Goal: Task Accomplishment & Management: Manage account settings

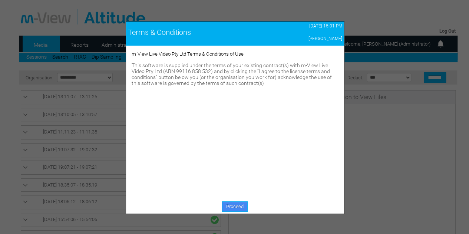
click at [237, 205] on link "Proceed" at bounding box center [235, 206] width 26 height 10
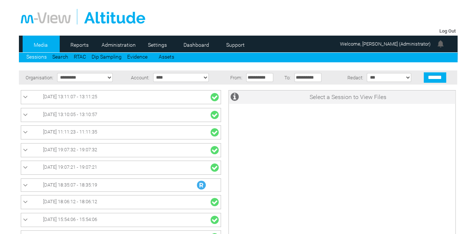
click at [306, 20] on div at bounding box center [238, 17] width 435 height 16
click at [251, 20] on div at bounding box center [238, 17] width 435 height 16
click at [118, 46] on link "Administration" at bounding box center [119, 44] width 36 height 11
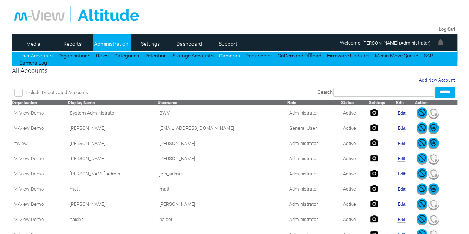
click at [221, 56] on link "Cameras" at bounding box center [229, 56] width 21 height 6
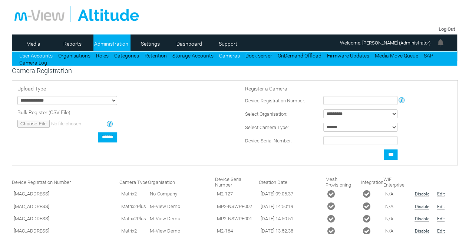
click at [36, 55] on link "User Accounts" at bounding box center [35, 56] width 33 height 6
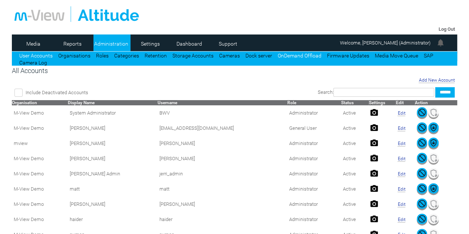
click at [295, 56] on link "OnDemand Offload" at bounding box center [300, 56] width 44 height 6
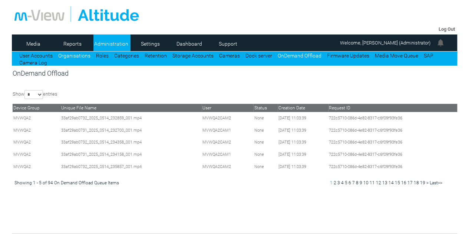
click at [73, 57] on link "Organisations" at bounding box center [74, 56] width 32 height 6
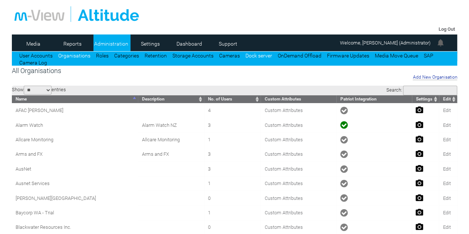
click at [248, 57] on link "Dock server" at bounding box center [259, 56] width 27 height 6
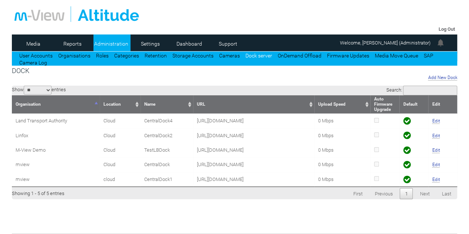
click at [447, 93] on input "Search:" at bounding box center [430, 91] width 54 height 10
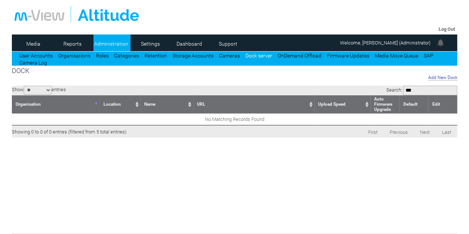
type input "****"
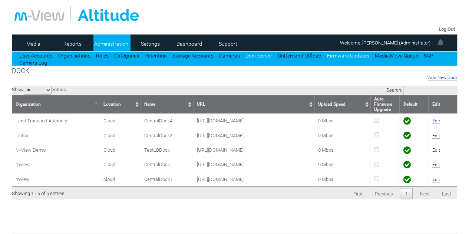
click at [334, 56] on link "Firmware Updates" at bounding box center [348, 56] width 42 height 6
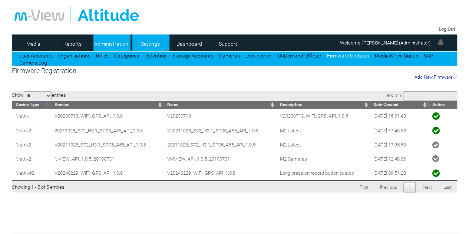
click at [154, 45] on link "Settings" at bounding box center [150, 43] width 36 height 11
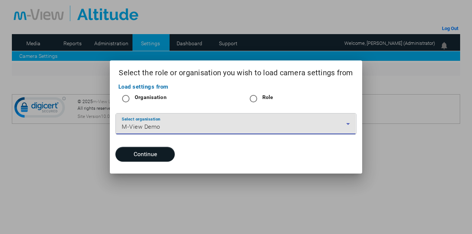
click at [184, 128] on div "M-View Demo" at bounding box center [234, 126] width 224 height 9
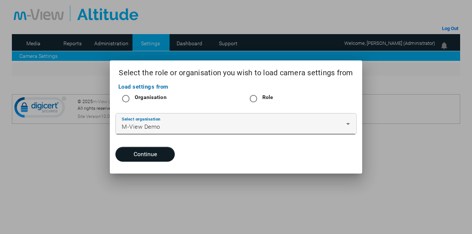
click at [191, 122] on div "Select organisation M-View Demo" at bounding box center [236, 124] width 228 height 21
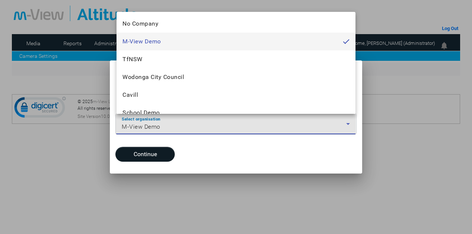
scroll to position [898, 0]
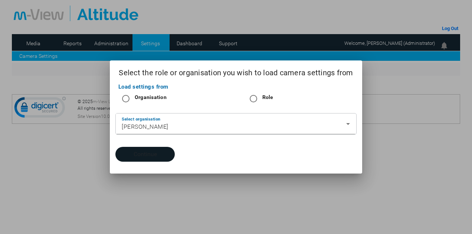
click at [152, 159] on button "Continue" at bounding box center [144, 154] width 59 height 15
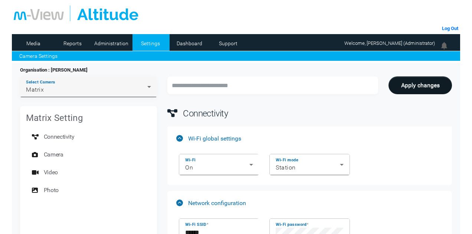
click at [118, 94] on div "Matrix" at bounding box center [86, 89] width 121 height 9
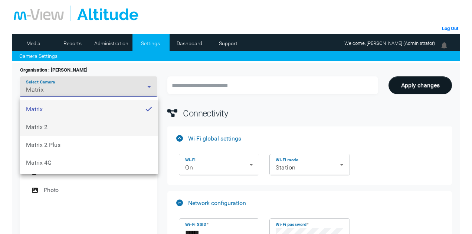
click at [84, 126] on mat-option "Matrix 2" at bounding box center [89, 127] width 138 height 18
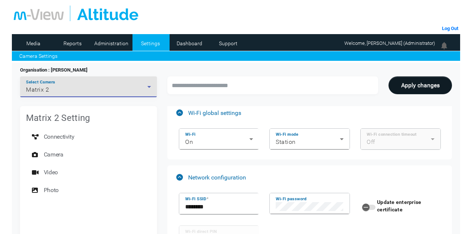
scroll to position [37, 0]
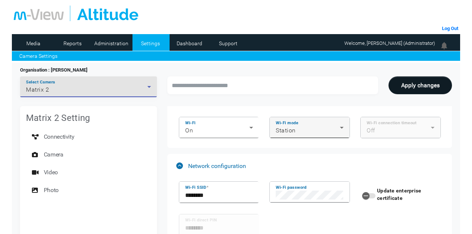
click at [345, 122] on div "Wi-Fi mode Station" at bounding box center [310, 127] width 80 height 21
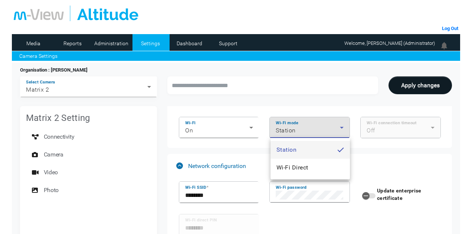
click at [345, 122] on div at bounding box center [236, 117] width 472 height 234
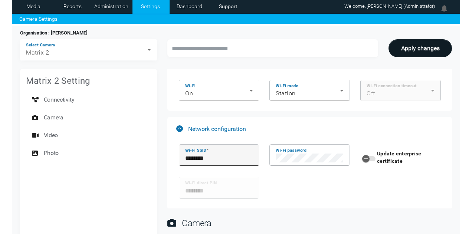
click at [226, 157] on input "********" at bounding box center [219, 158] width 68 height 9
type input "**********"
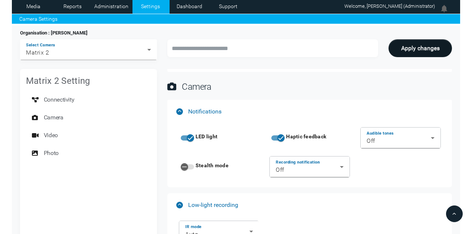
scroll to position [185, 0]
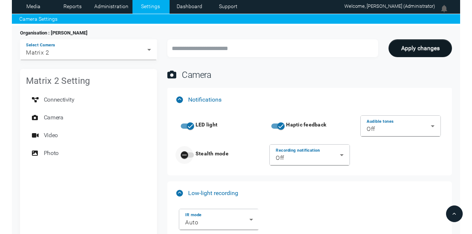
click at [187, 153] on icon "button" at bounding box center [184, 155] width 7 height 7
click at [408, 129] on div "Off" at bounding box center [398, 129] width 64 height 9
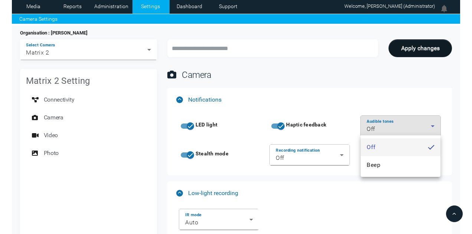
click at [408, 129] on div at bounding box center [236, 117] width 472 height 234
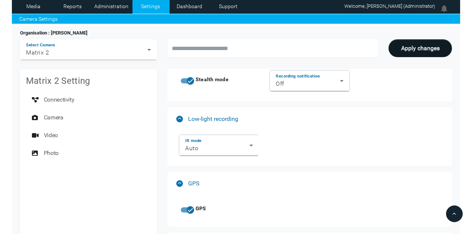
scroll to position [74, 0]
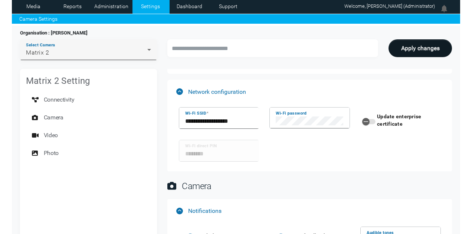
click at [45, 53] on span "Matrix 2" at bounding box center [37, 52] width 23 height 7
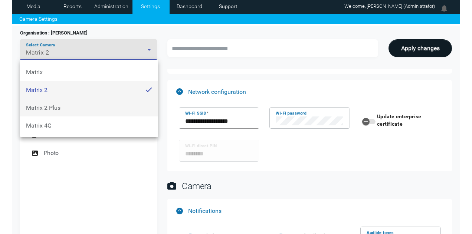
click at [46, 106] on span "Matrix 2 Plus" at bounding box center [43, 107] width 34 height 7
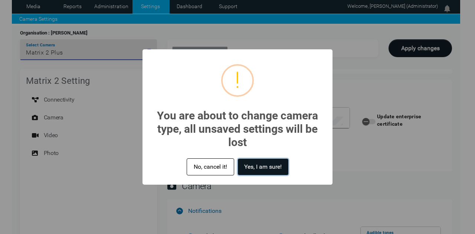
click at [257, 166] on button "Yes, I am sure!" at bounding box center [263, 167] width 50 height 16
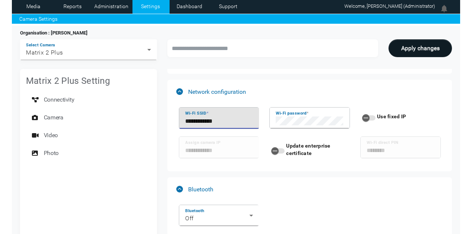
click at [234, 122] on input "**********" at bounding box center [219, 121] width 68 height 9
type input "**********"
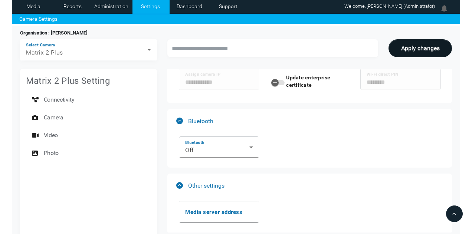
scroll to position [185, 0]
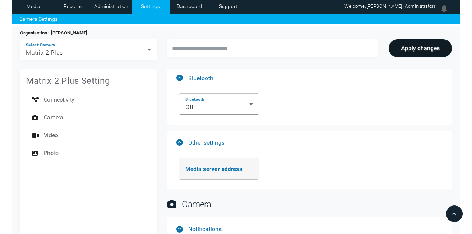
click at [221, 167] on mat-label "Media server address" at bounding box center [213, 169] width 57 height 7
click at [221, 168] on input "Media server address" at bounding box center [219, 172] width 68 height 9
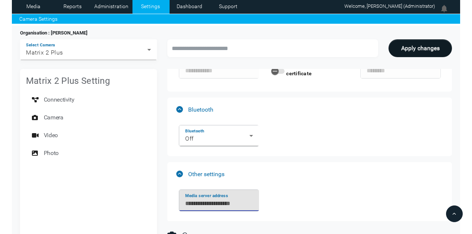
scroll to position [148, 0]
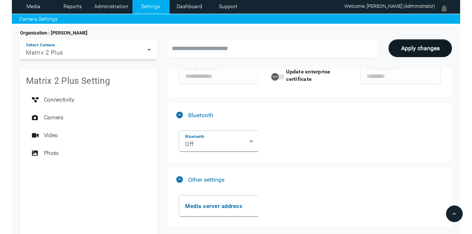
click at [284, 172] on mat-expansion-panel-header "Other settings" at bounding box center [309, 180] width 284 height 24
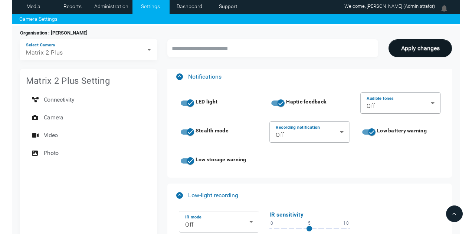
scroll to position [260, 0]
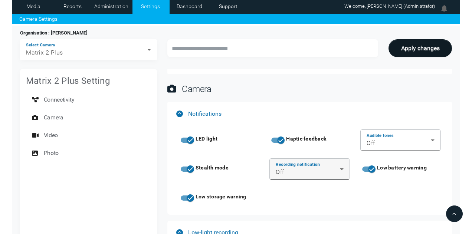
click at [344, 169] on icon at bounding box center [341, 169] width 9 height 9
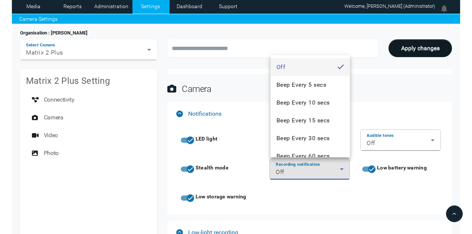
click at [378, 201] on div at bounding box center [236, 117] width 472 height 234
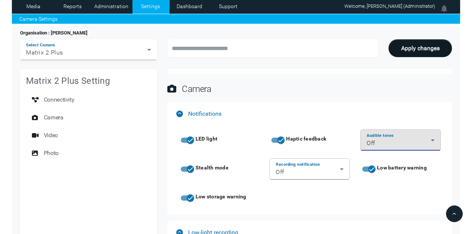
click at [426, 140] on div "Off" at bounding box center [398, 143] width 64 height 9
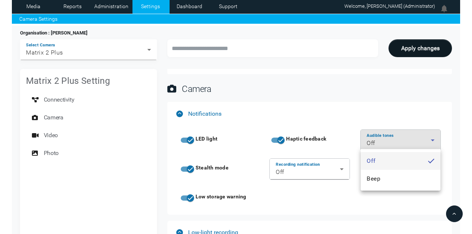
click at [345, 104] on div at bounding box center [236, 117] width 472 height 234
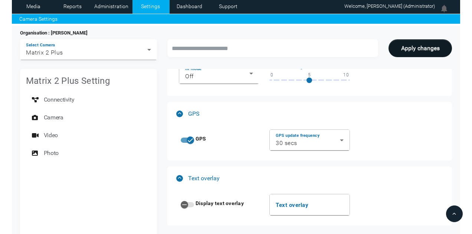
scroll to position [482, 0]
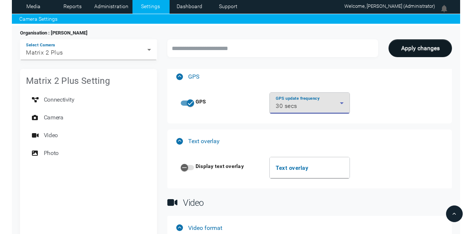
click at [345, 104] on icon at bounding box center [341, 103] width 9 height 9
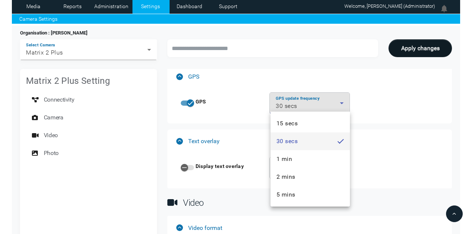
click at [365, 127] on div at bounding box center [236, 117] width 472 height 234
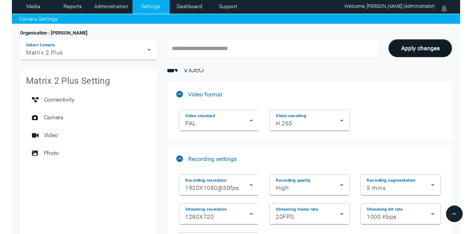
scroll to position [631, 0]
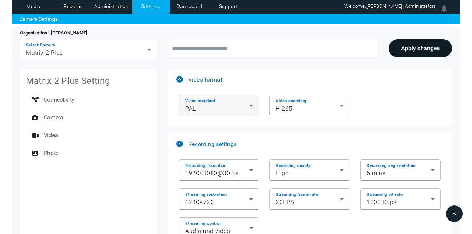
click at [239, 105] on div "PAL" at bounding box center [217, 108] width 64 height 9
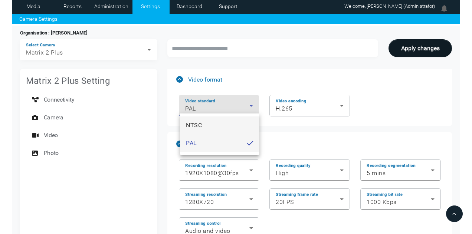
click at [217, 125] on mat-option "NTSC" at bounding box center [219, 125] width 79 height 18
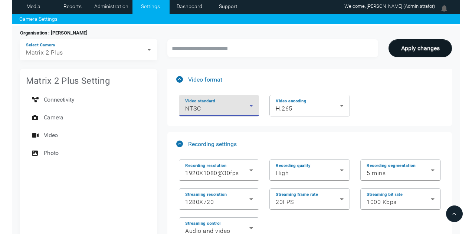
scroll to position [668, 0]
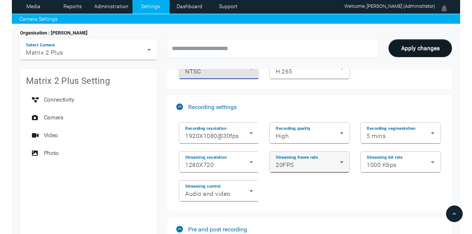
click at [316, 161] on div "20FPS" at bounding box center [308, 165] width 64 height 9
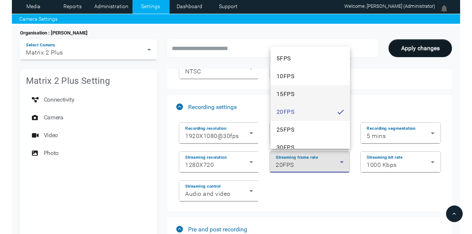
click at [305, 93] on mat-option "15FPS" at bounding box center [309, 94] width 79 height 18
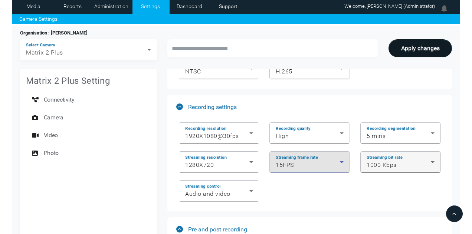
click at [390, 161] on span "1000 Kbps" at bounding box center [381, 164] width 30 height 7
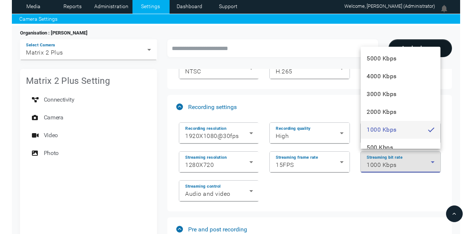
click at [342, 186] on div at bounding box center [236, 117] width 472 height 234
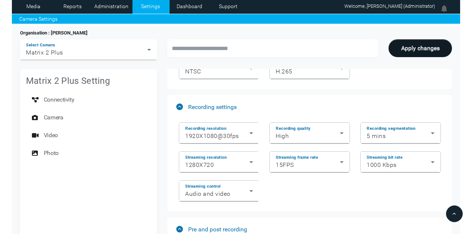
scroll to position [705, 0]
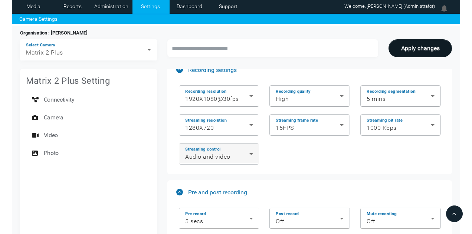
click at [247, 150] on icon at bounding box center [250, 153] width 9 height 9
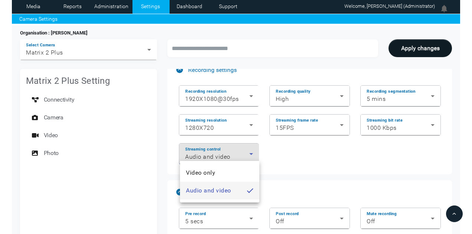
click at [317, 167] on div at bounding box center [236, 117] width 472 height 234
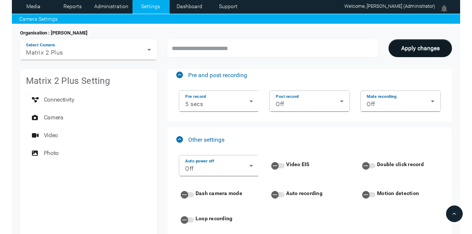
scroll to position [853, 0]
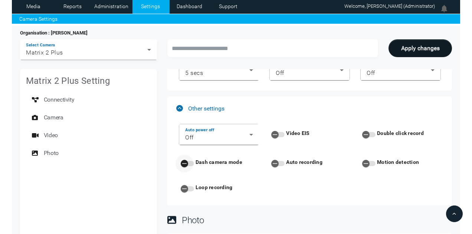
click at [190, 161] on div "button" at bounding box center [184, 164] width 18 height 18
click at [293, 158] on label "Auto recording" at bounding box center [303, 161] width 38 height 7
click at [284, 161] on button "Auto recording" at bounding box center [277, 163] width 13 height 5
click at [297, 162] on div "Auto recording" at bounding box center [296, 163] width 51 height 10
click at [297, 159] on label "Auto recording" at bounding box center [303, 161] width 38 height 7
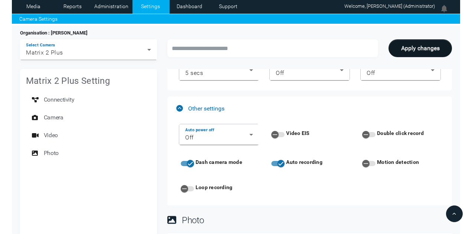
click at [284, 161] on button "Auto recording" at bounding box center [277, 163] width 13 height 5
click at [306, 190] on div "Auto power off Off Video EIS Double click record Dash camera mode Auto recordin…" at bounding box center [310, 159] width 272 height 79
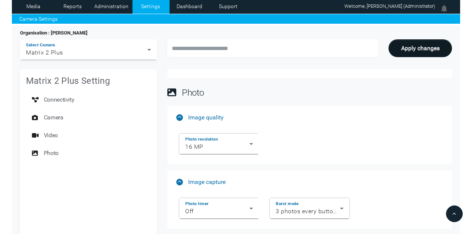
scroll to position [983, 0]
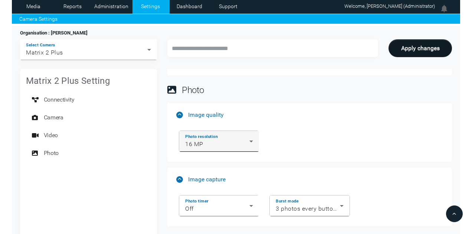
click at [244, 133] on div "Photo resolution 16 MP" at bounding box center [219, 141] width 68 height 21
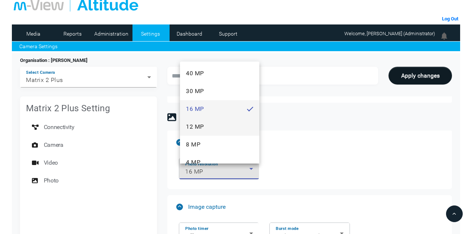
scroll to position [0, 0]
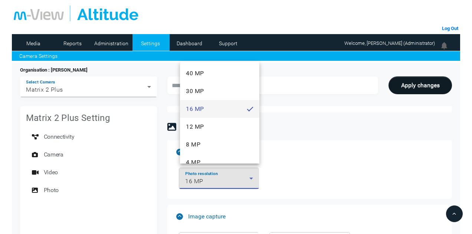
click at [331, 174] on div at bounding box center [236, 117] width 472 height 234
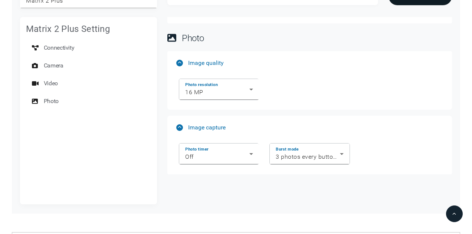
scroll to position [111, 0]
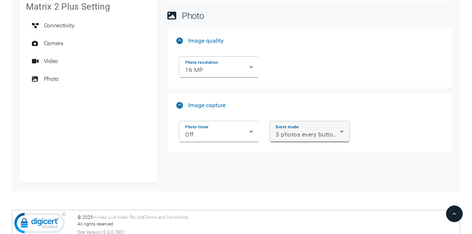
click at [302, 134] on div "3 photos every button press" at bounding box center [308, 134] width 64 height 9
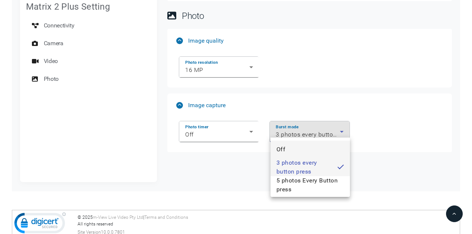
click at [294, 148] on mat-option "Off" at bounding box center [309, 150] width 79 height 18
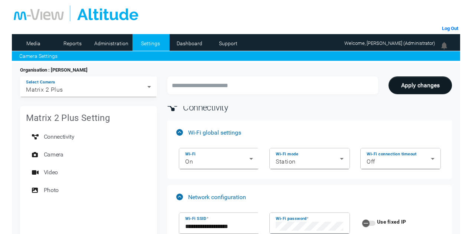
scroll to position [0, 0]
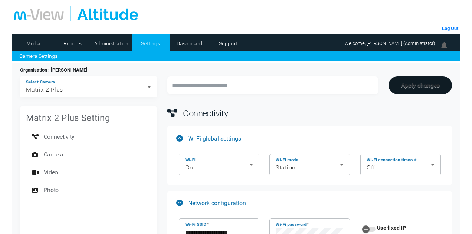
click at [413, 83] on button "Apply changes" at bounding box center [419, 85] width 63 height 18
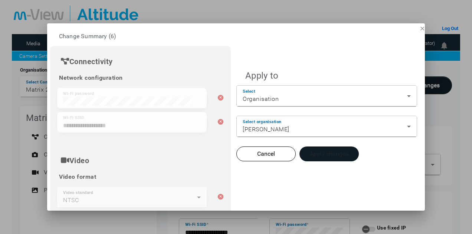
click at [329, 150] on button "Apply changes" at bounding box center [328, 154] width 59 height 15
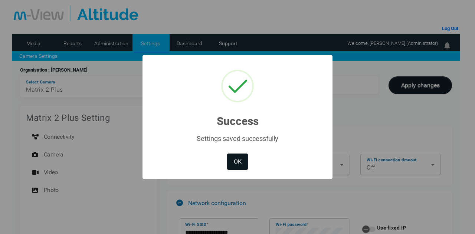
click at [236, 161] on button "OK" at bounding box center [237, 162] width 21 height 16
type input "**********"
type input "********"
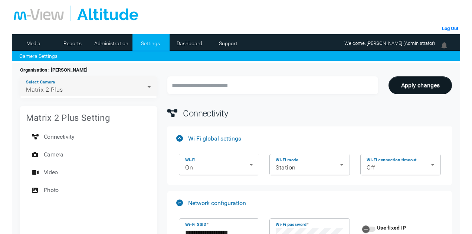
click at [61, 89] on span "Matrix 2 Plus" at bounding box center [44, 89] width 37 height 7
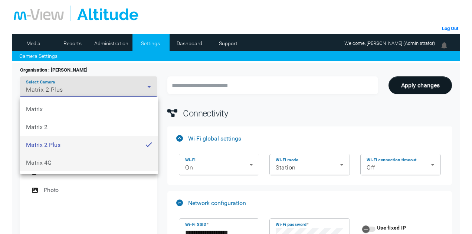
click at [41, 169] on mat-option "Matrix 4G" at bounding box center [89, 163] width 138 height 18
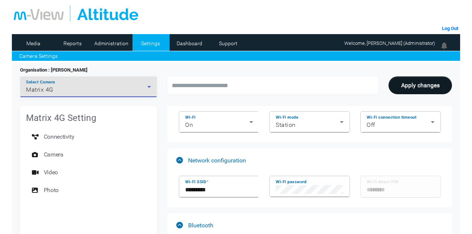
scroll to position [43, 0]
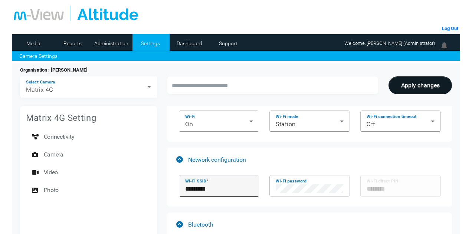
drag, startPoint x: 183, startPoint y: 187, endPoint x: 242, endPoint y: 182, distance: 58.8
click at [242, 182] on div "Wi-Fi SSID *********" at bounding box center [219, 185] width 80 height 21
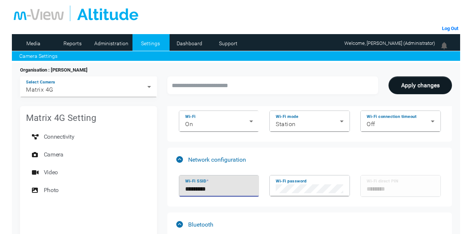
click at [232, 188] on input "*********" at bounding box center [219, 189] width 68 height 9
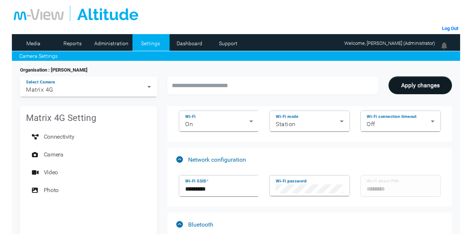
click at [260, 170] on mat-expansion-panel-header "Network configuration" at bounding box center [309, 160] width 284 height 24
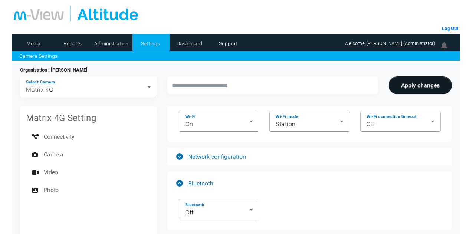
click at [260, 170] on mat-accordion "Wi-Fi global settings Wi-Fi On Wi-Fi mode Station Wi-Fi connection timeout Off …" at bounding box center [309, 221] width 284 height 276
click at [259, 158] on mat-panel-title "Network configuration" at bounding box center [306, 156] width 261 height 7
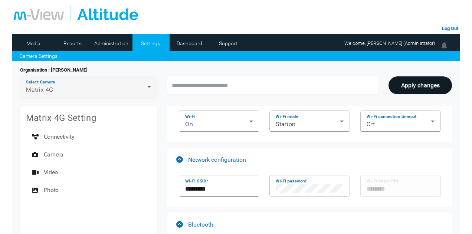
click at [96, 86] on div "Matrix 4G" at bounding box center [86, 89] width 121 height 9
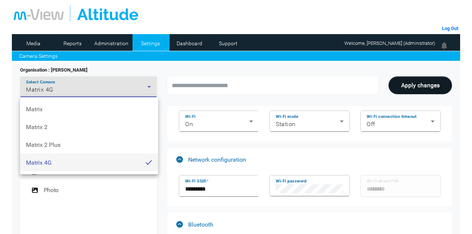
click at [212, 97] on div at bounding box center [236, 117] width 472 height 234
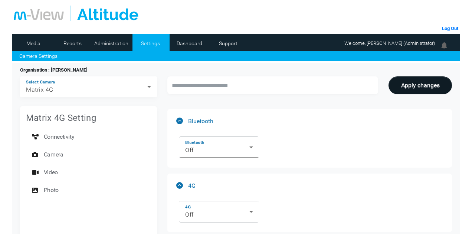
scroll to position [0, 0]
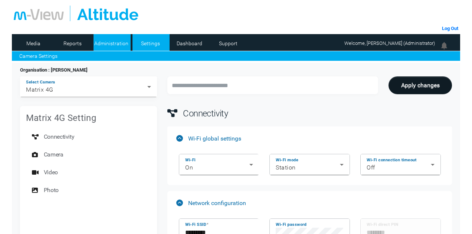
click at [125, 48] on link "Administration" at bounding box center [111, 43] width 36 height 11
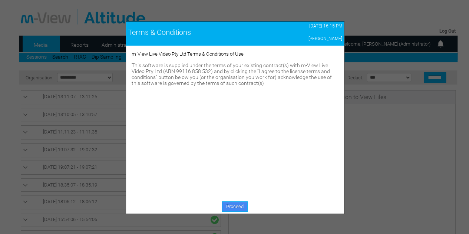
click at [235, 203] on link "Proceed" at bounding box center [235, 206] width 26 height 10
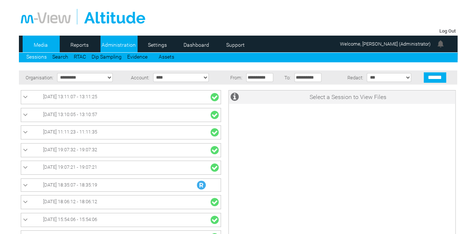
click at [119, 43] on link "Administration" at bounding box center [119, 44] width 36 height 11
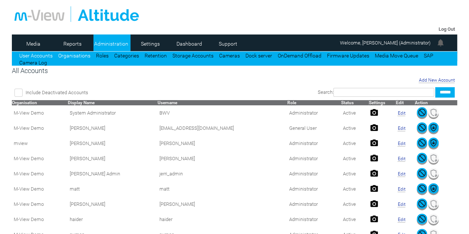
click at [67, 55] on link "Organisations" at bounding box center [74, 56] width 32 height 6
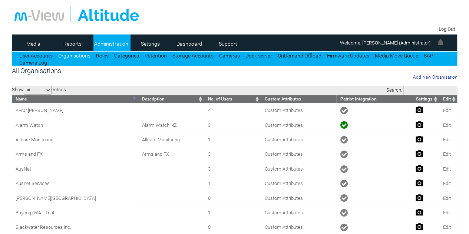
click at [405, 95] on input "Search:" at bounding box center [430, 91] width 54 height 10
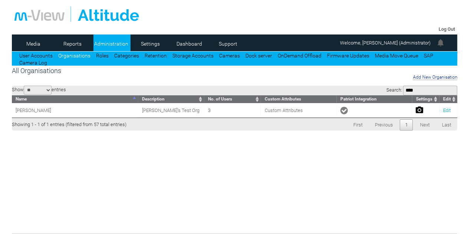
type input "****"
click at [450, 112] on link "Edit" at bounding box center [447, 111] width 8 height 6
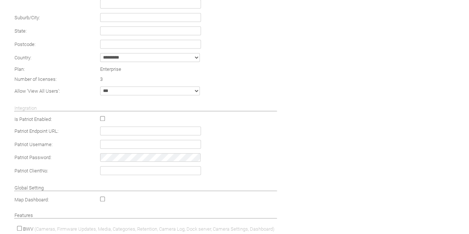
scroll to position [164, 0]
click at [188, 131] on input "text" at bounding box center [150, 130] width 101 height 9
paste input "**********"
type input "**********"
paste input "*****"
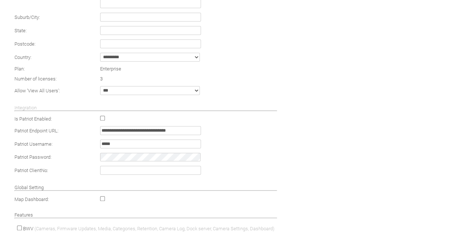
type input "*****"
paste input "**********"
type input "**********"
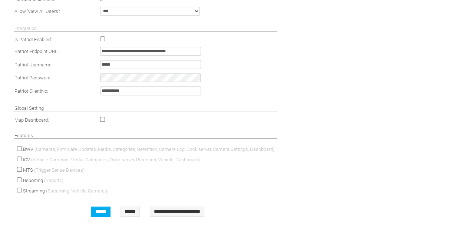
scroll to position [258, 0]
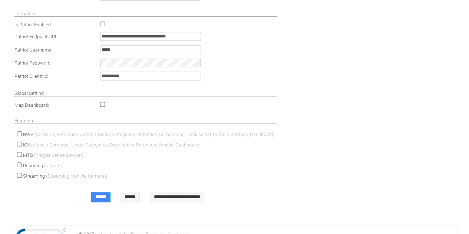
click at [99, 201] on input "******" at bounding box center [100, 197] width 19 height 10
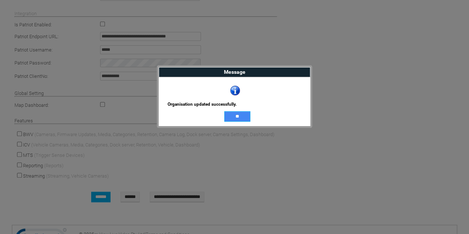
click at [240, 115] on input "**" at bounding box center [237, 116] width 26 height 10
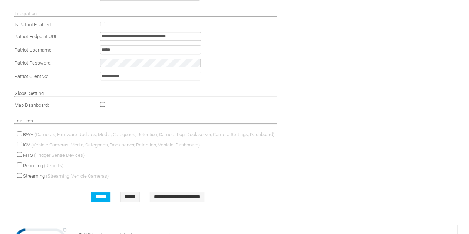
scroll to position [0, 0]
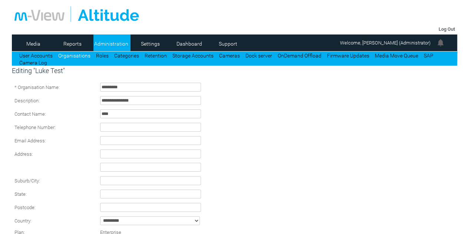
click at [70, 53] on link "Organisations" at bounding box center [74, 56] width 32 height 6
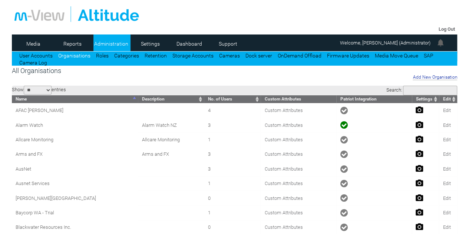
click at [415, 92] on input "Search:" at bounding box center [430, 91] width 54 height 10
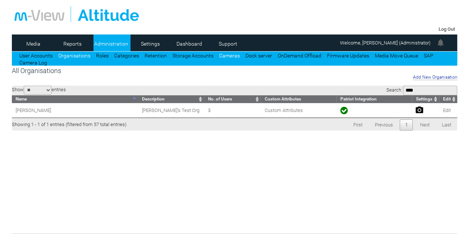
type input "****"
click at [226, 54] on link "Cameras" at bounding box center [229, 56] width 21 height 6
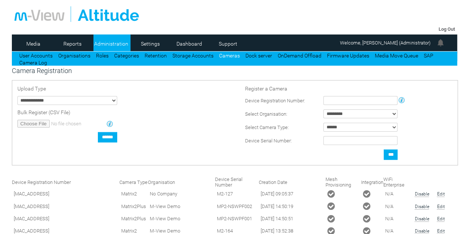
type input "**********"
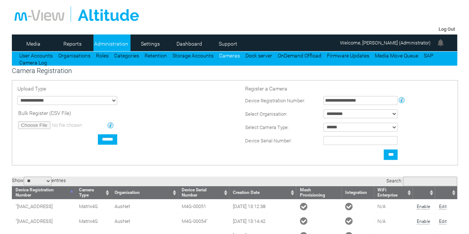
click at [441, 184] on input "Search:" at bounding box center [430, 182] width 54 height 10
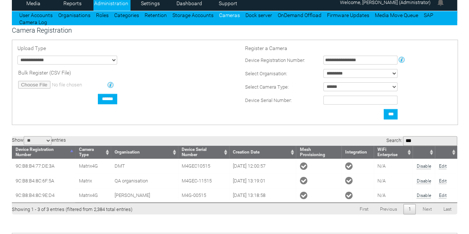
scroll to position [43, 0]
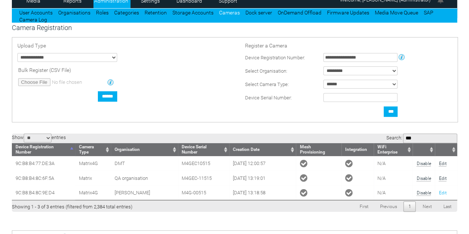
type input "***"
click at [441, 194] on link "Edit" at bounding box center [443, 192] width 8 height 5
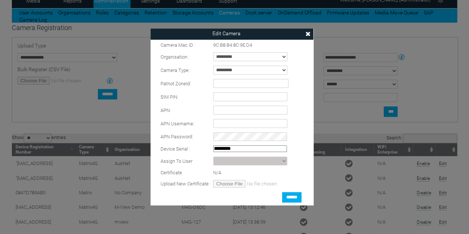
click at [224, 87] on input "number" at bounding box center [250, 83] width 75 height 9
type input "**"
click at [297, 200] on input "******" at bounding box center [291, 197] width 19 height 10
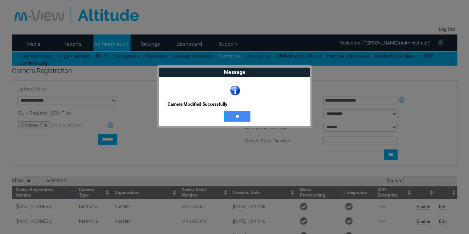
click at [235, 117] on input "**" at bounding box center [237, 116] width 26 height 10
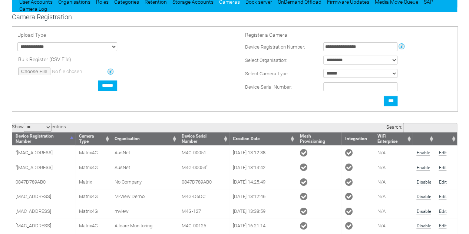
scroll to position [54, 0]
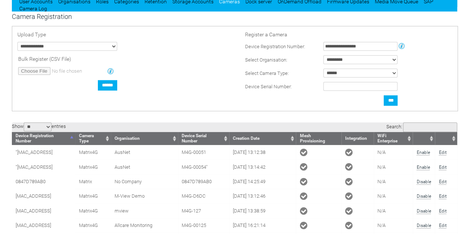
click at [420, 129] on input "Search:" at bounding box center [430, 127] width 54 height 10
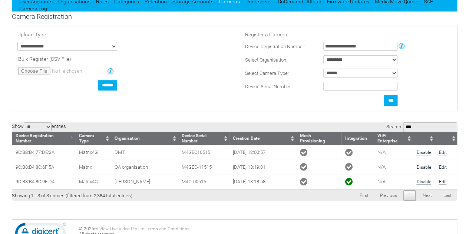
type input "***"
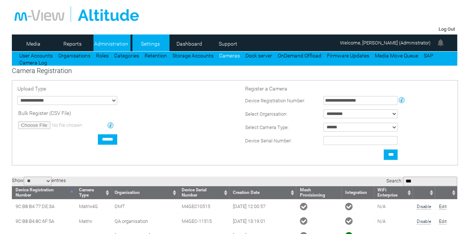
click at [146, 37] on li "Settings" at bounding box center [150, 42] width 37 height 17
click at [146, 43] on link "Settings" at bounding box center [150, 43] width 36 height 11
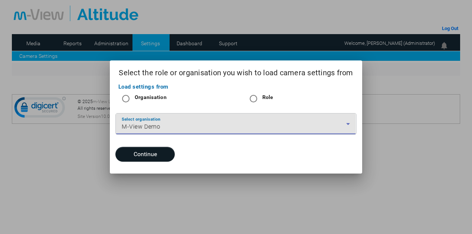
click at [159, 126] on span "M-View Demo" at bounding box center [141, 126] width 39 height 7
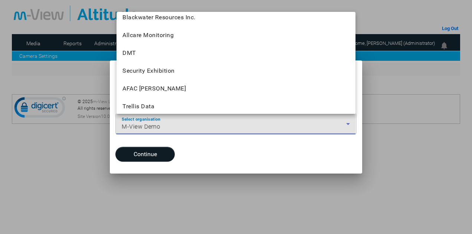
scroll to position [918, 0]
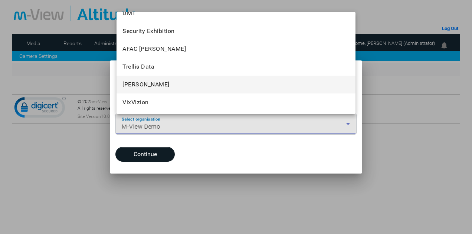
click at [148, 84] on span "Luke Test" at bounding box center [145, 84] width 47 height 9
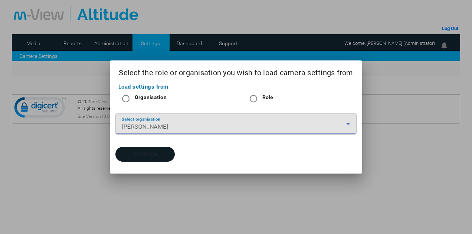
click at [150, 152] on button "Continue" at bounding box center [144, 154] width 59 height 15
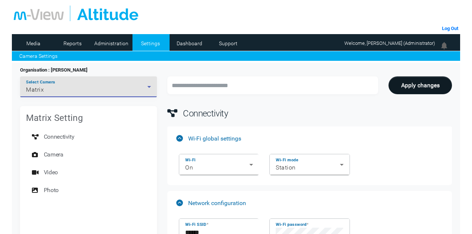
click at [94, 87] on div "Matrix" at bounding box center [86, 89] width 121 height 9
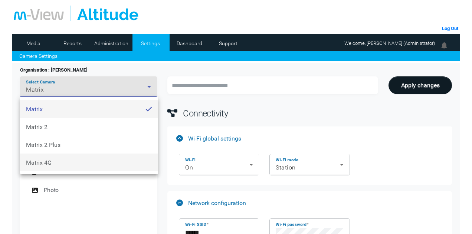
click at [52, 162] on mat-option "Matrix 4G" at bounding box center [89, 163] width 138 height 18
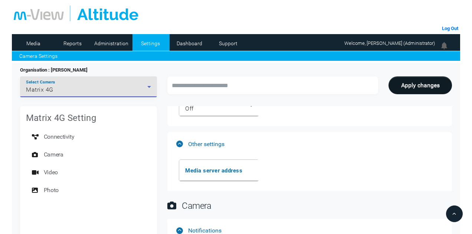
scroll to position [0, 0]
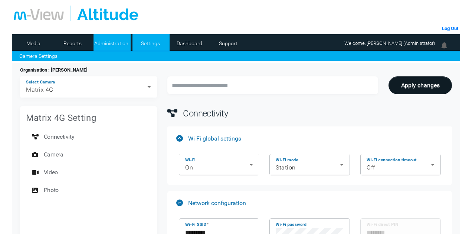
click at [103, 46] on link "Administration" at bounding box center [111, 43] width 36 height 11
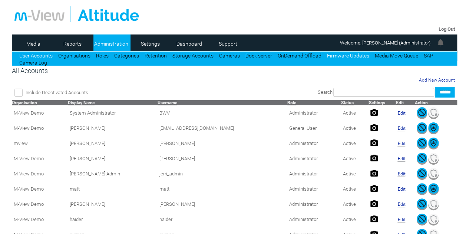
click at [353, 57] on link "Firmware Updates" at bounding box center [348, 56] width 42 height 6
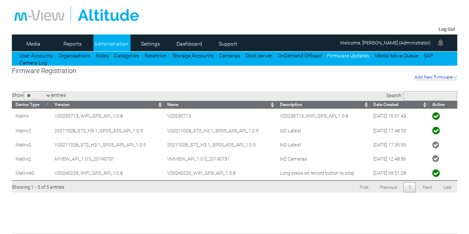
click at [259, 91] on div "Show ** ** *** entries Search: Device Type Version Name Description Date Create…" at bounding box center [235, 139] width 446 height 107
